Goal: Find specific page/section: Find specific page/section

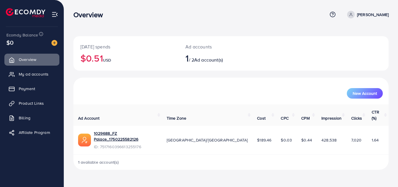
click at [174, 84] on div "New Account" at bounding box center [231, 91] width 313 height 15
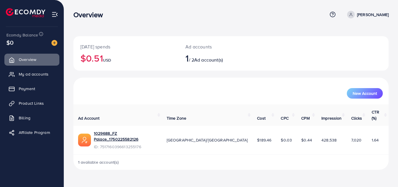
click at [174, 84] on div "New Account" at bounding box center [231, 91] width 313 height 15
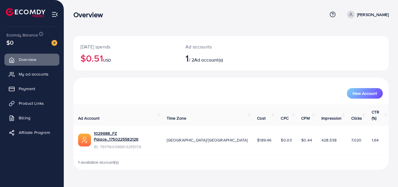
click at [174, 84] on div "New Account" at bounding box center [231, 91] width 313 height 15
click at [174, 84] on div "New Account" at bounding box center [232, 91] width 314 height 15
click at [50, 74] on link "My ad accounts" at bounding box center [31, 74] width 55 height 12
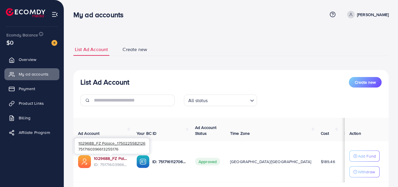
click at [107, 159] on link "1029688_FZ Palace_1750225582126" at bounding box center [110, 159] width 33 height 6
